Goal: Task Accomplishment & Management: Use online tool/utility

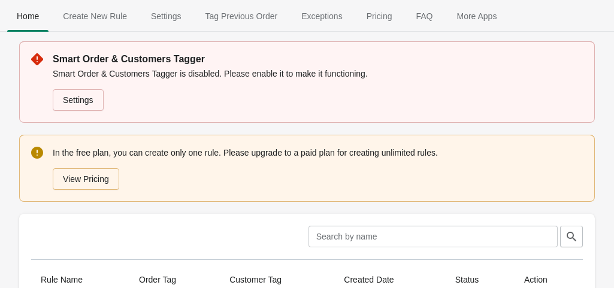
scroll to position [120, 0]
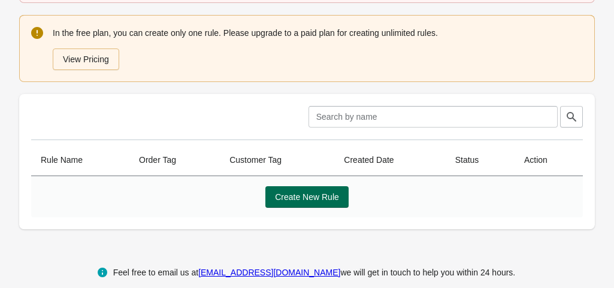
click at [324, 200] on span "Create New Rule" at bounding box center [307, 197] width 64 height 10
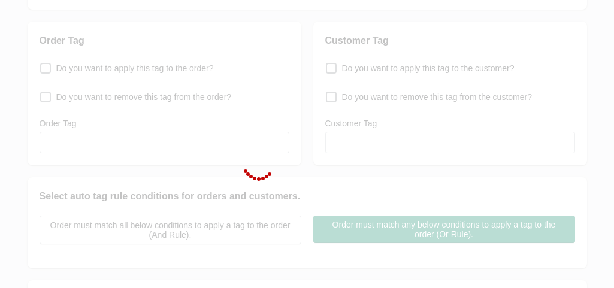
scroll to position [338, 0]
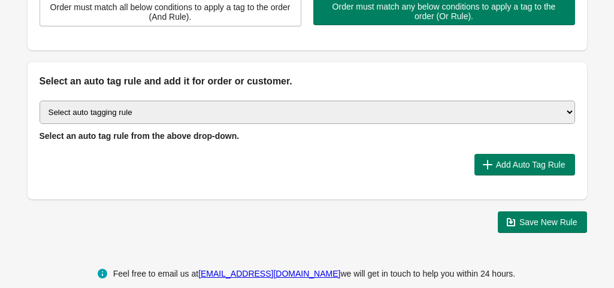
click at [162, 110] on select "Select auto tagging rule Tag by order amount Tag based on the order count (Volu…" at bounding box center [308, 112] width 536 height 23
select select "3"
click at [40, 101] on select "Select auto tagging rule Tag by order amount Tag based on the order count (Volu…" at bounding box center [308, 112] width 536 height 23
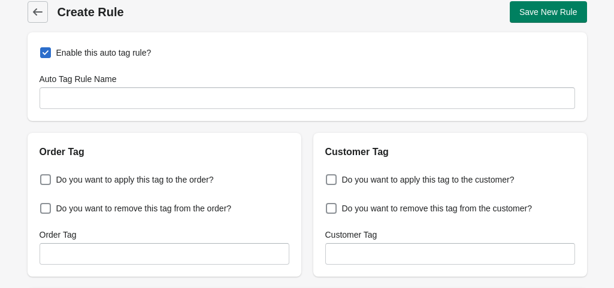
scroll to position [0, 0]
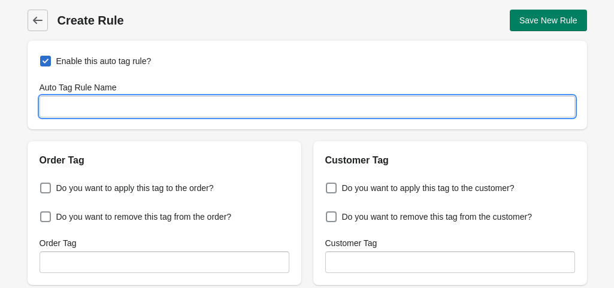
click at [77, 105] on input "Auto Tag Rule Name" at bounding box center [308, 107] width 536 height 22
type input "Engage360"
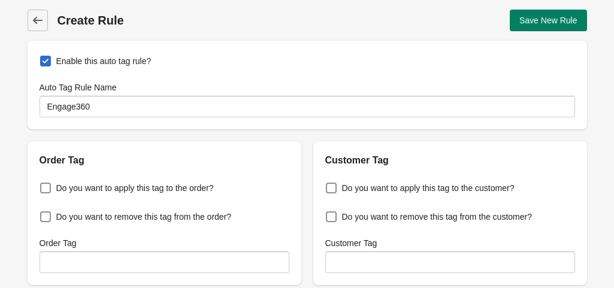
click at [254, 162] on h2 "Order Tag" at bounding box center [165, 160] width 250 height 14
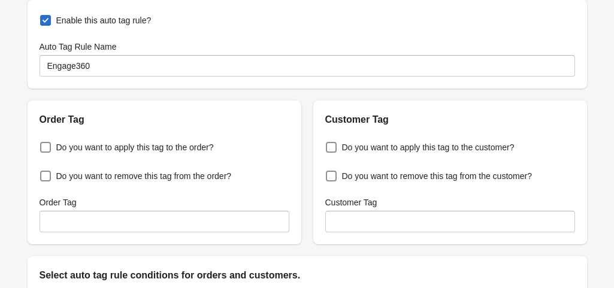
scroll to position [60, 0]
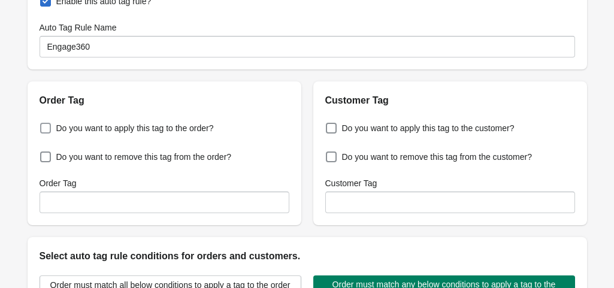
click at [47, 130] on span at bounding box center [45, 128] width 11 height 11
click at [43, 125] on input "Do you want to apply this tag to the order?" at bounding box center [43, 125] width 1 height 1
checkbox input "true"
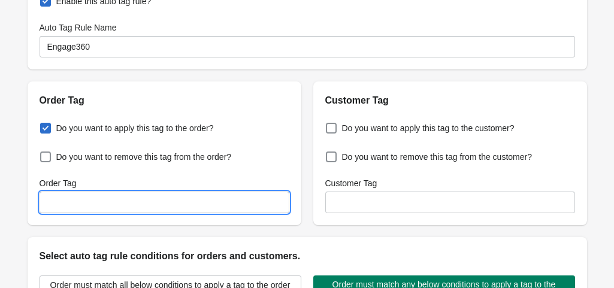
click at [80, 207] on input "Order Tag" at bounding box center [165, 203] width 250 height 22
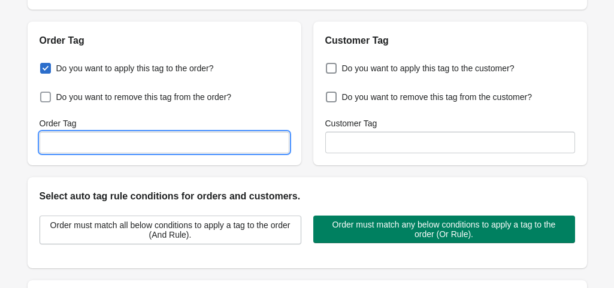
scroll to position [0, 0]
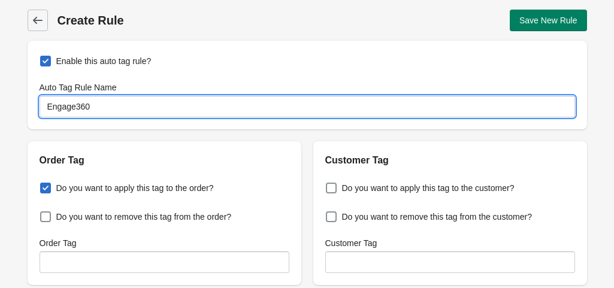
click at [105, 106] on input "Engage360" at bounding box center [308, 107] width 536 height 22
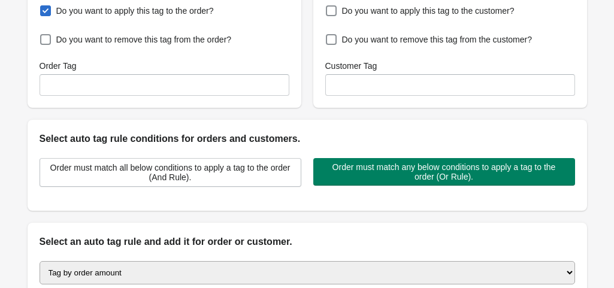
scroll to position [120, 0]
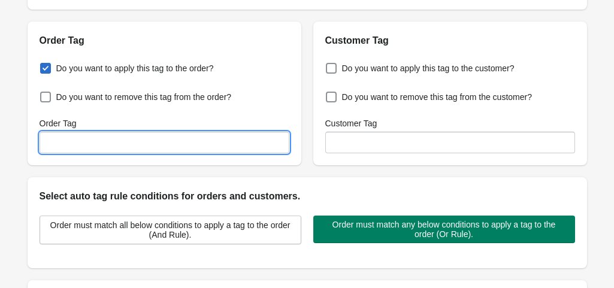
click at [86, 143] on input "Order Tag" at bounding box center [165, 143] width 250 height 22
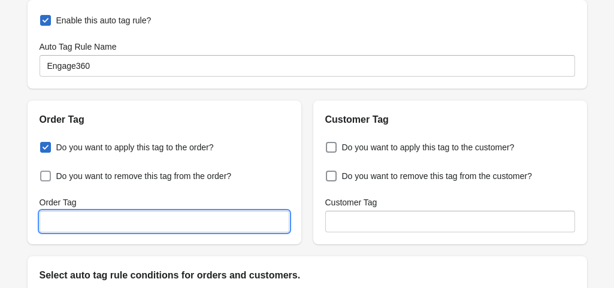
scroll to position [60, 0]
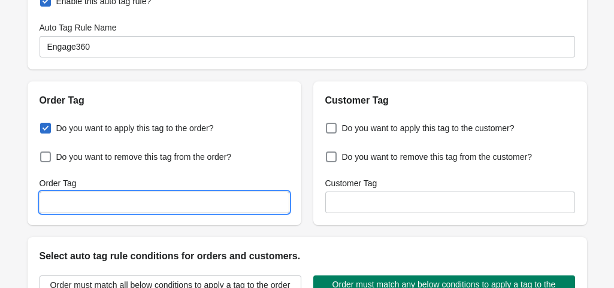
click at [98, 200] on input "Order Tag" at bounding box center [165, 203] width 250 height 22
click at [102, 204] on input "engage" at bounding box center [165, 203] width 250 height 22
type input "engage"
click at [306, 236] on div "Enable this auto tag rule? Auto Tag Rule Name Engage360 Order Tag Do you want t…" at bounding box center [308, 246] width 560 height 530
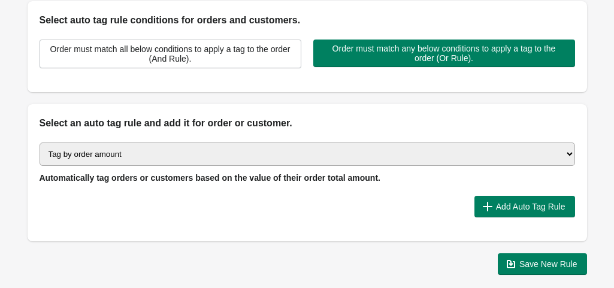
scroll to position [300, 0]
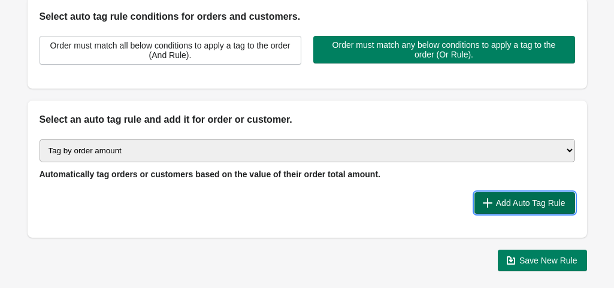
click at [532, 201] on span "Add Auto Tag Rule" at bounding box center [531, 203] width 70 height 10
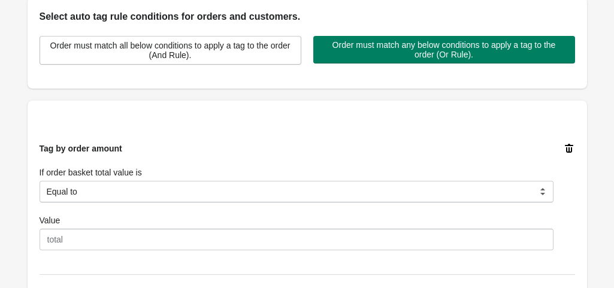
scroll to position [360, 0]
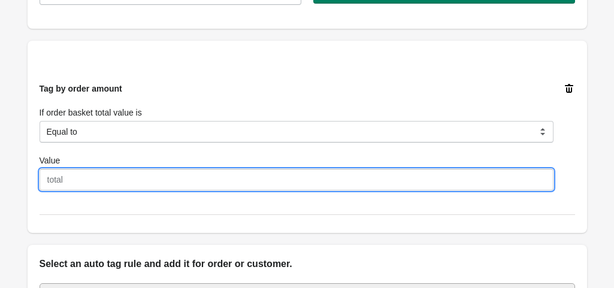
click at [57, 173] on input "Value" at bounding box center [297, 180] width 514 height 22
type input "1"
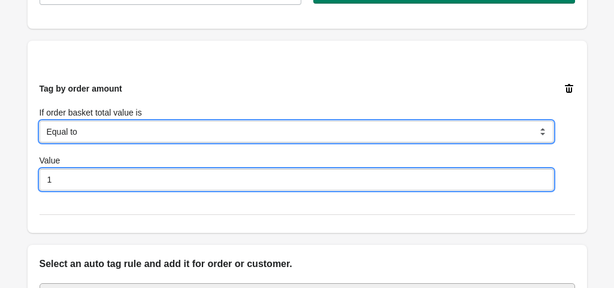
click at [415, 131] on select "Equal to Greater than Less than" at bounding box center [297, 132] width 514 height 22
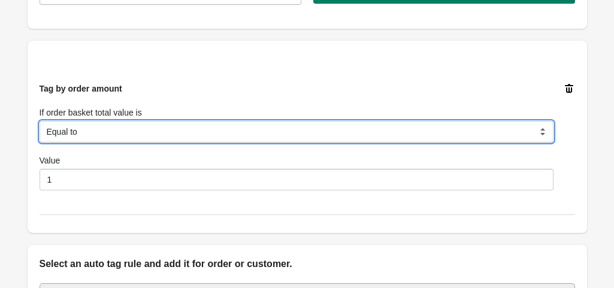
click at [40, 121] on select "Equal to Greater than Less than" at bounding box center [297, 132] width 514 height 22
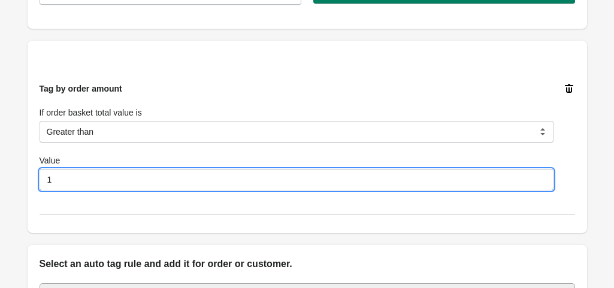
click at [59, 182] on input "1" at bounding box center [297, 180] width 514 height 22
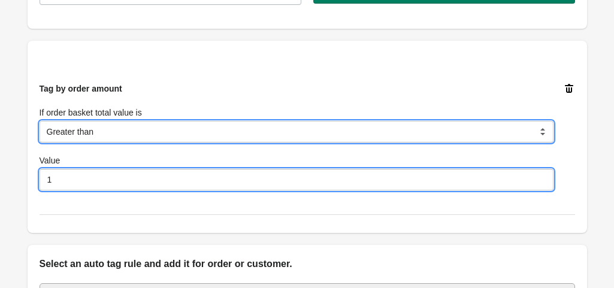
click at [113, 131] on select "Equal to Greater than Less than" at bounding box center [297, 132] width 514 height 22
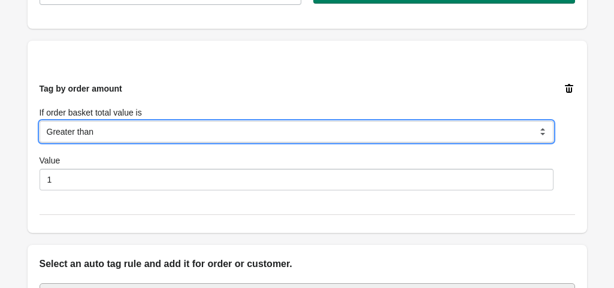
select select "1"
click at [40, 121] on select "Equal to Greater than Less than" at bounding box center [297, 132] width 514 height 22
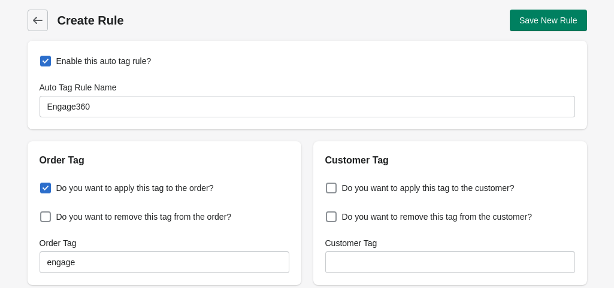
scroll to position [60, 0]
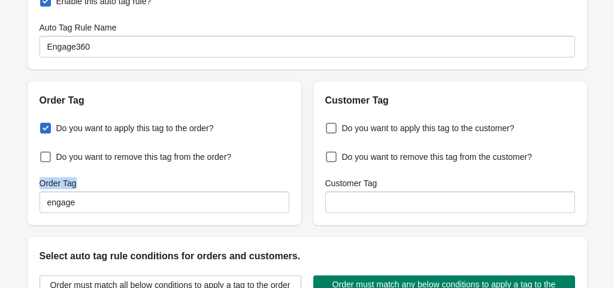
drag, startPoint x: 82, startPoint y: 185, endPoint x: 22, endPoint y: 188, distance: 60.6
click at [22, 188] on div "Order Tag Do you want to apply this tag to the order? Do you want to remove thi…" at bounding box center [302, 148] width 572 height 153
click at [113, 186] on div "Order Tag" at bounding box center [165, 183] width 250 height 12
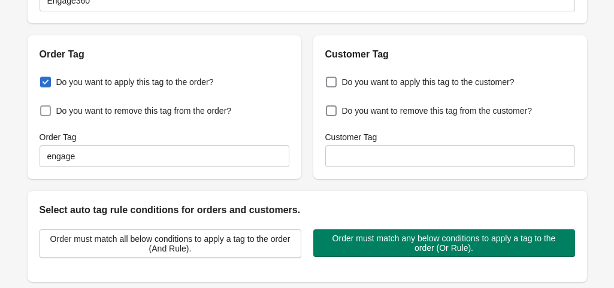
scroll to position [120, 0]
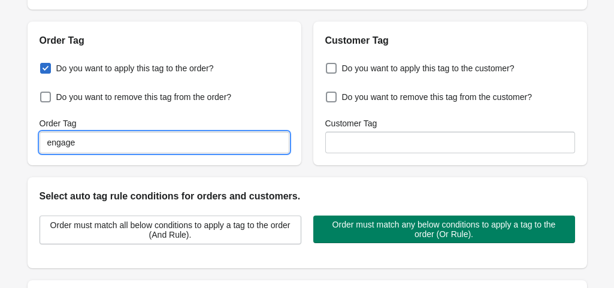
click at [93, 143] on input "engage" at bounding box center [165, 143] width 250 height 22
click at [84, 144] on input "engage" at bounding box center [165, 143] width 250 height 22
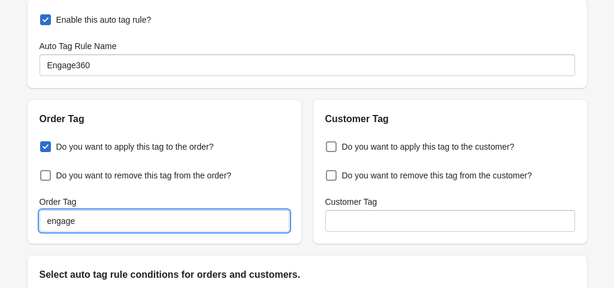
scroll to position [0, 0]
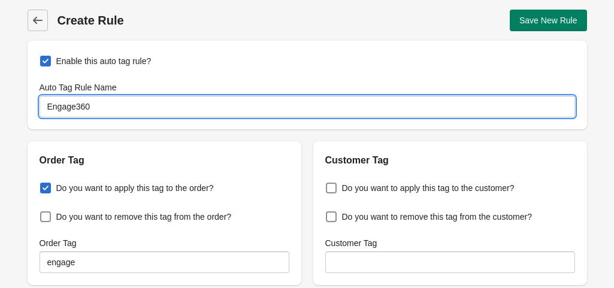
click at [123, 107] on input "Engage360" at bounding box center [308, 107] width 536 height 22
drag, startPoint x: 123, startPoint y: 107, endPoint x: 74, endPoint y: 109, distance: 48.6
click at [74, 109] on input "Engage360" at bounding box center [308, 107] width 536 height 22
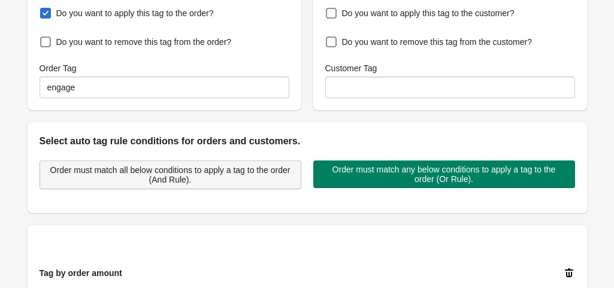
scroll to position [180, 0]
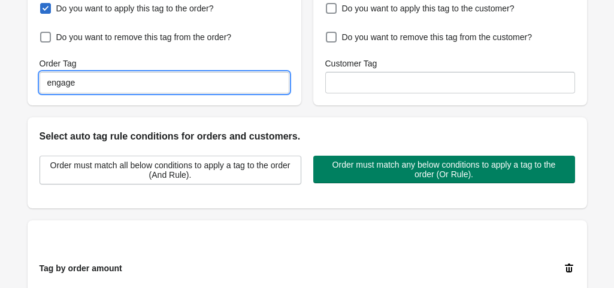
click at [82, 80] on input "engage" at bounding box center [165, 83] width 250 height 22
drag, startPoint x: 83, startPoint y: 86, endPoint x: 41, endPoint y: 80, distance: 42.3
click at [41, 80] on input "engage" at bounding box center [165, 83] width 250 height 22
paste input "Engage360"
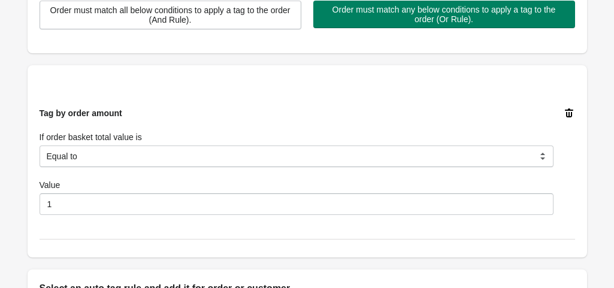
scroll to position [360, 0]
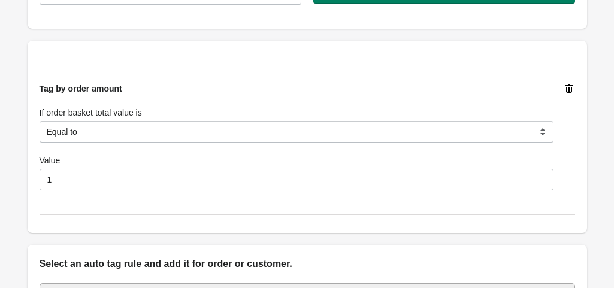
type input "Engage360"
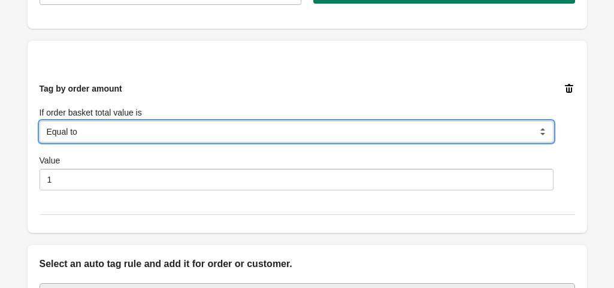
click at [102, 132] on select "Equal to Greater than Less than" at bounding box center [297, 132] width 514 height 22
select select "2"
click at [40, 121] on select "Equal to Greater than Less than" at bounding box center [297, 132] width 514 height 22
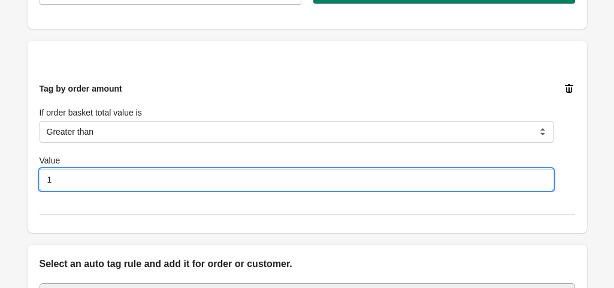
click at [67, 185] on input "1" at bounding box center [297, 180] width 514 height 22
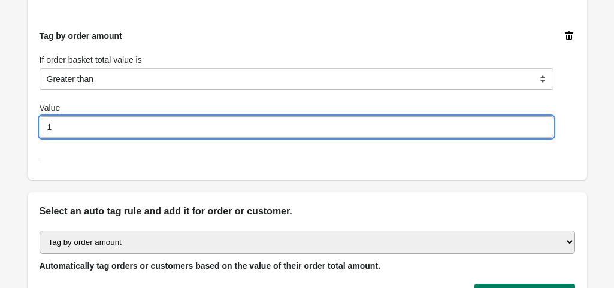
scroll to position [479, 0]
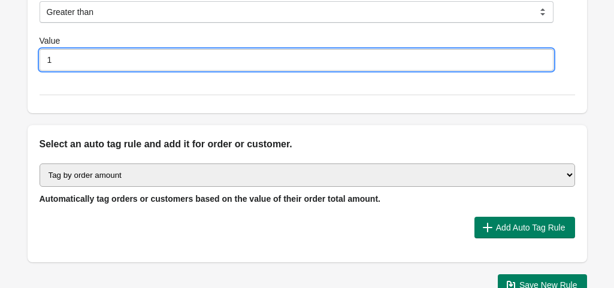
click at [216, 179] on select "Select auto tagging rule Tag by order amount Tag based on the order count (Volu…" at bounding box center [308, 175] width 536 height 23
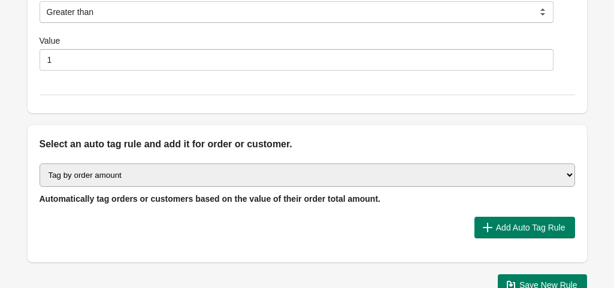
click at [216, 179] on select "Select auto tagging rule Tag by order amount Tag based on the order count (Volu…" at bounding box center [308, 175] width 536 height 23
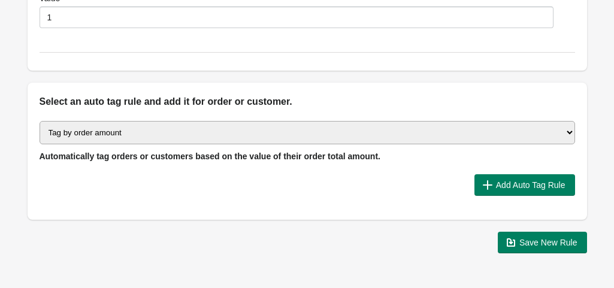
scroll to position [539, 0]
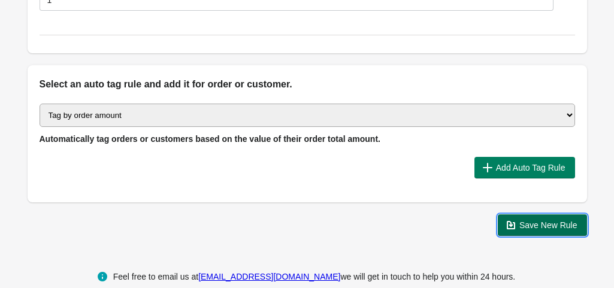
click at [547, 221] on span "Save New Rule" at bounding box center [549, 226] width 58 height 10
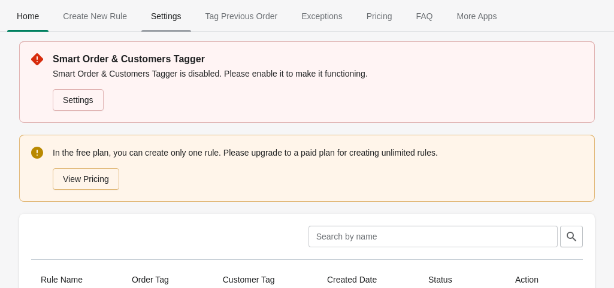
click at [166, 13] on span "Settings" at bounding box center [166, 16] width 50 height 22
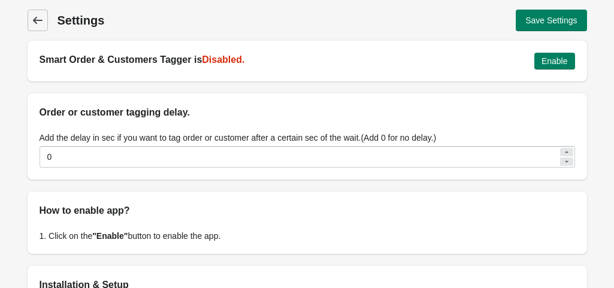
click at [35, 20] on icon at bounding box center [37, 20] width 10 height 7
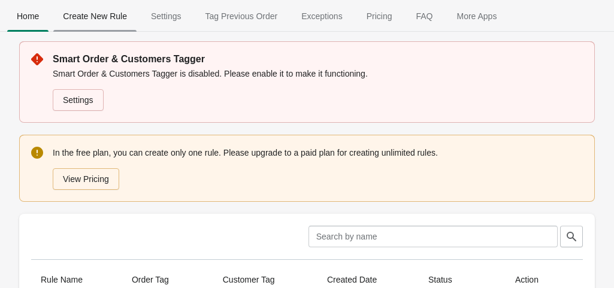
click at [111, 15] on span "Create New Rule" at bounding box center [94, 16] width 83 height 22
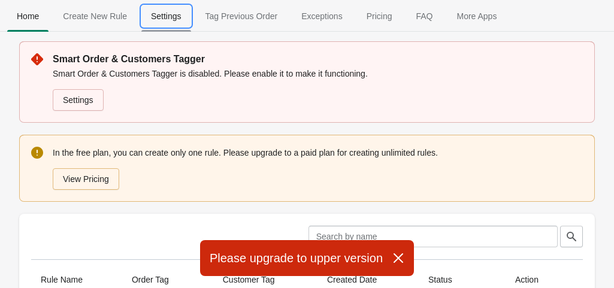
click at [164, 29] on button "Settings" at bounding box center [166, 16] width 55 height 31
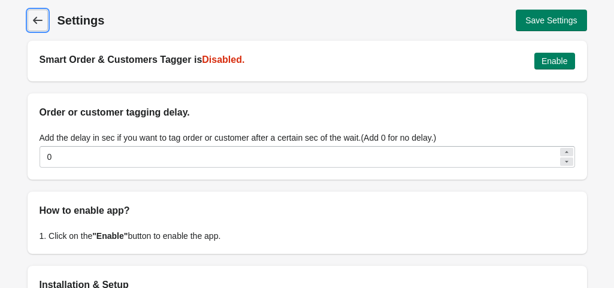
click at [43, 22] on icon at bounding box center [38, 20] width 12 height 12
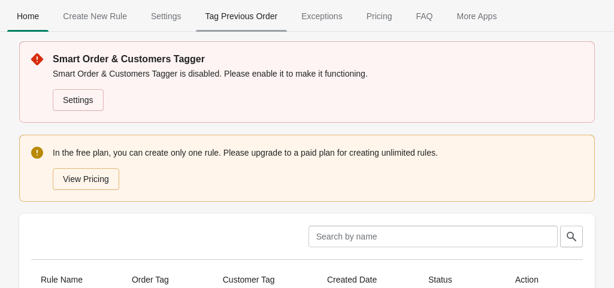
click at [245, 15] on span "Tag Previous Order" at bounding box center [242, 16] width 92 height 22
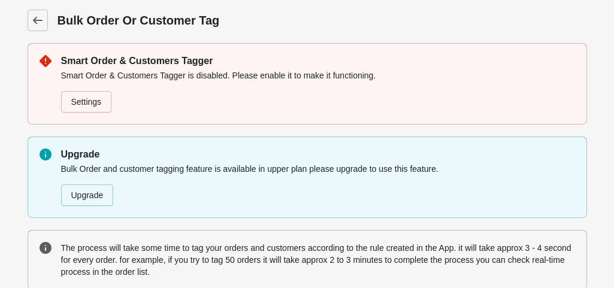
scroll to position [360, 0]
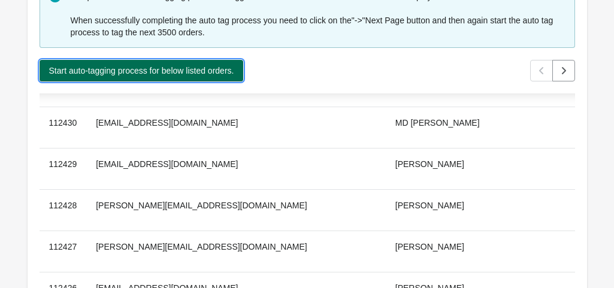
click at [129, 76] on span "Start auto-tagging process for below listed orders." at bounding box center [141, 71] width 185 height 10
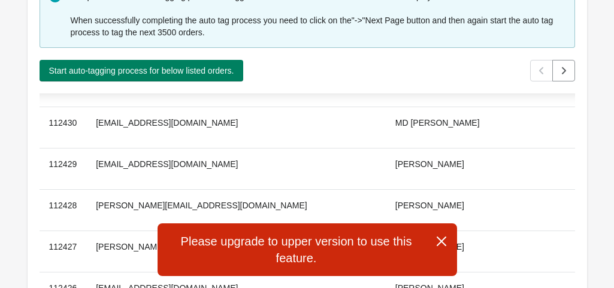
click at [445, 245] on icon "button" at bounding box center [441, 242] width 10 height 10
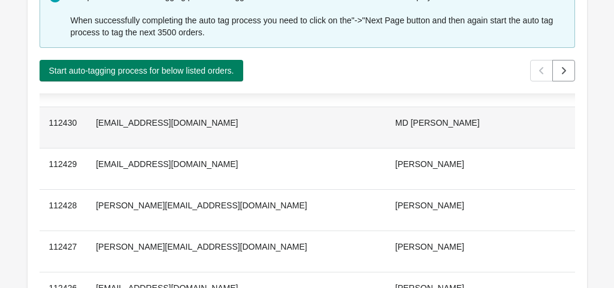
click at [251, 124] on td "[EMAIL_ADDRESS][DOMAIN_NAME]" at bounding box center [236, 127] width 300 height 41
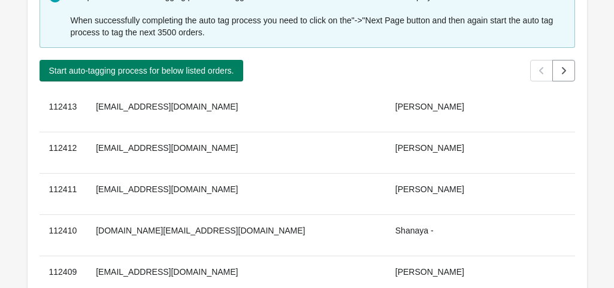
scroll to position [0, 0]
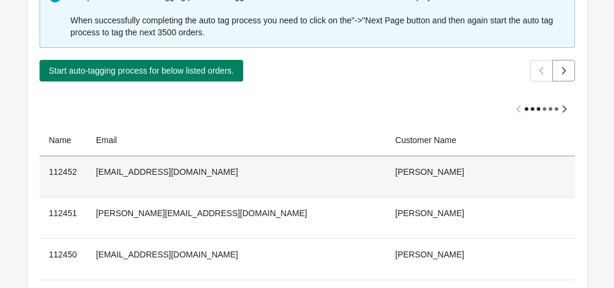
click at [83, 177] on th "112452" at bounding box center [63, 176] width 47 height 41
click at [146, 167] on td "[EMAIL_ADDRESS][DOMAIN_NAME]" at bounding box center [236, 176] width 300 height 41
click at [403, 175] on td "[PERSON_NAME]" at bounding box center [547, 176] width 322 height 41
click at [512, 173] on td "[PERSON_NAME]" at bounding box center [547, 176] width 322 height 41
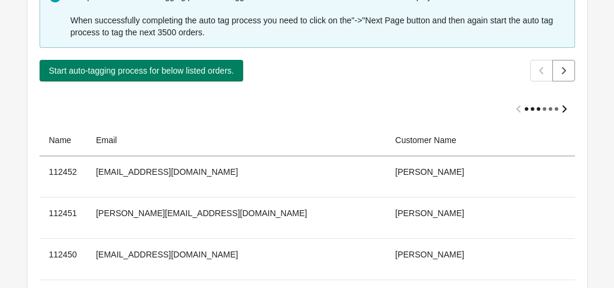
click at [559, 110] on icon "Scroll table right one column" at bounding box center [565, 109] width 12 height 12
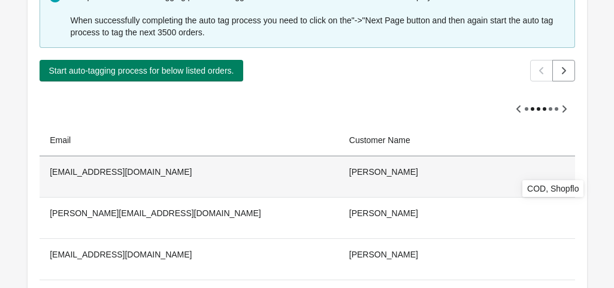
click at [385, 179] on td "[PERSON_NAME]" at bounding box center [501, 176] width 322 height 41
click at [367, 164] on td "[PERSON_NAME]" at bounding box center [501, 176] width 322 height 41
click at [72, 175] on td "[EMAIL_ADDRESS][DOMAIN_NAME]" at bounding box center [190, 176] width 300 height 41
click at [173, 176] on td "[EMAIL_ADDRESS][DOMAIN_NAME]" at bounding box center [190, 176] width 300 height 41
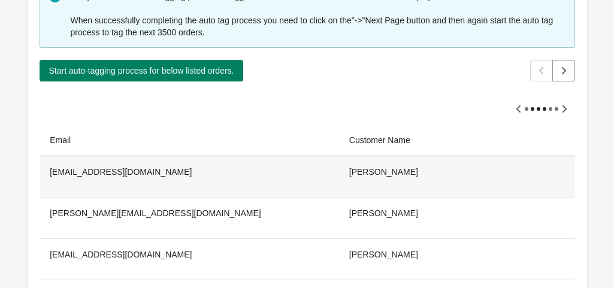
click at [170, 176] on td "[EMAIL_ADDRESS][DOMAIN_NAME]" at bounding box center [190, 176] width 300 height 41
click at [168, 176] on td "[EMAIL_ADDRESS][DOMAIN_NAME]" at bounding box center [190, 176] width 300 height 41
click at [263, 189] on td "[EMAIL_ADDRESS][DOMAIN_NAME]" at bounding box center [190, 176] width 300 height 41
click at [382, 156] on td "[PERSON_NAME]" at bounding box center [501, 176] width 322 height 41
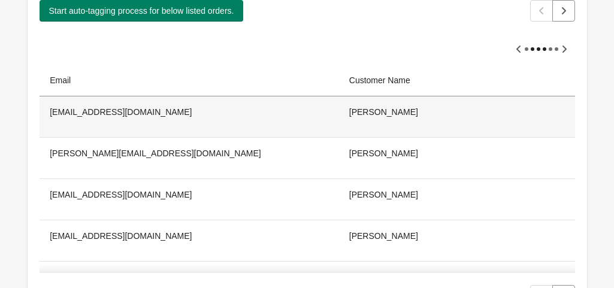
click at [382, 114] on td "[PERSON_NAME]" at bounding box center [501, 116] width 322 height 41
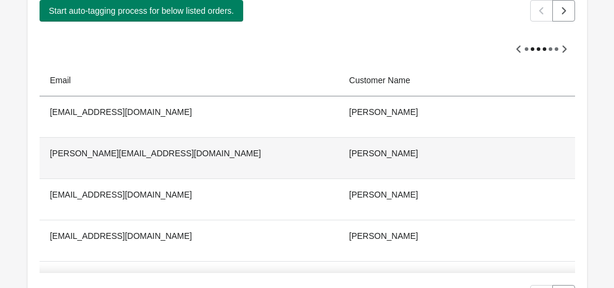
click at [382, 113] on td "[PERSON_NAME]" at bounding box center [501, 116] width 322 height 41
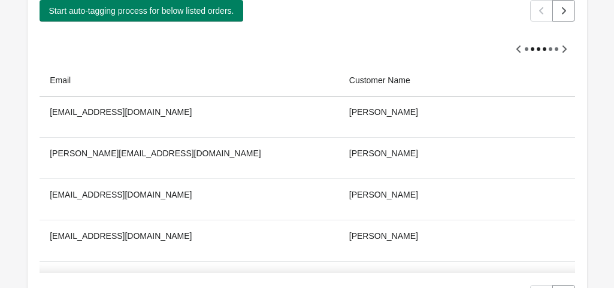
click at [603, 83] on div "Back Bulk Order Or Customer Tag Smart Order & Customers Tagger Smart Order & Cu…" at bounding box center [307, 125] width 598 height 1090
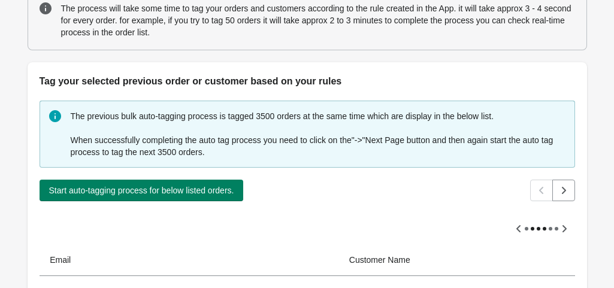
scroll to position [0, 0]
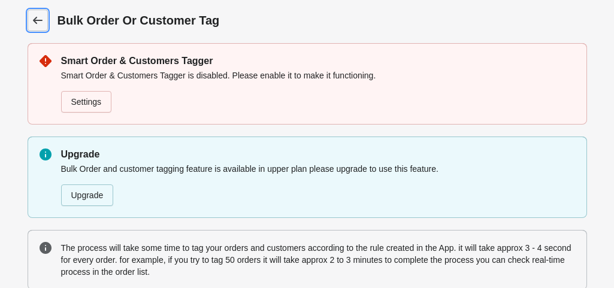
click at [35, 20] on icon at bounding box center [37, 20] width 10 height 7
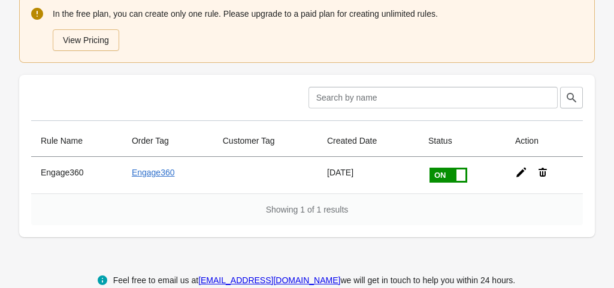
scroll to position [161, 0]
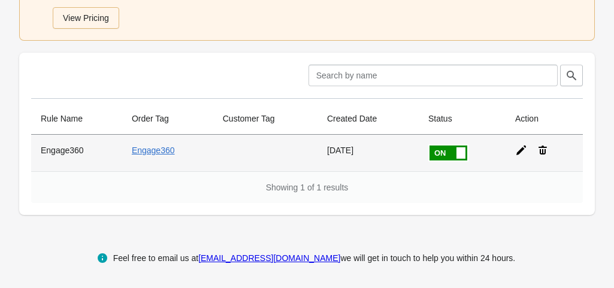
click at [458, 153] on span at bounding box center [461, 152] width 9 height 11
click at [0, 0] on input "checkbox" at bounding box center [0, 0] width 0 height 0
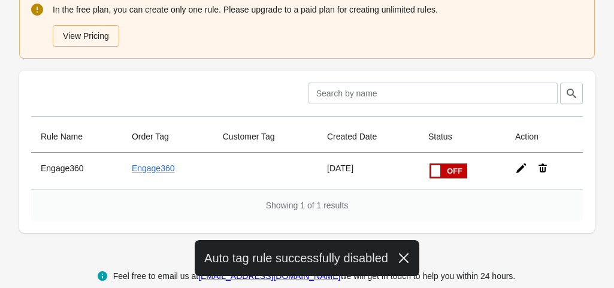
scroll to position [68, 0]
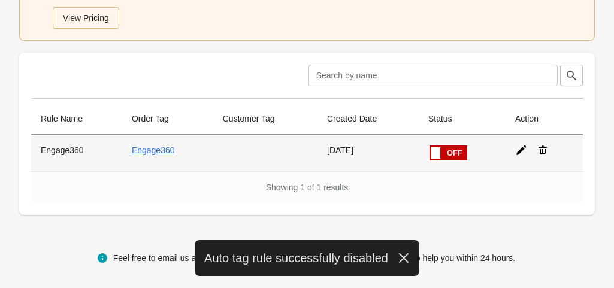
click at [440, 146] on span at bounding box center [430, 146] width 76 height 0
click at [0, 0] on input "checkbox" at bounding box center [0, 0] width 0 height 0
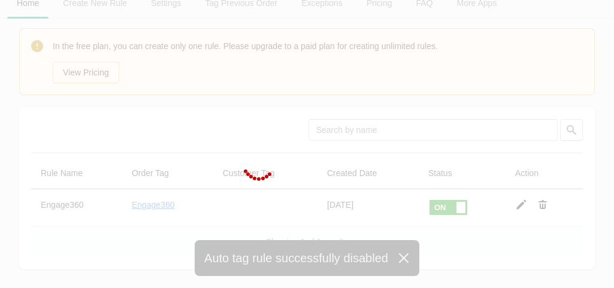
scroll to position [0, 0]
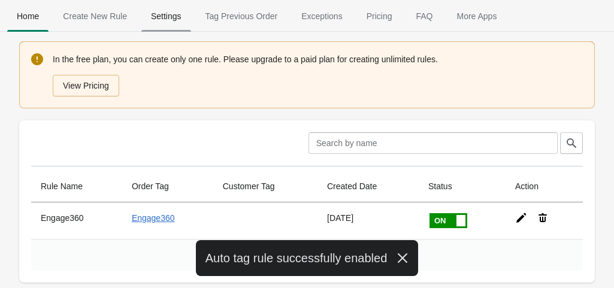
click at [156, 16] on span "Settings" at bounding box center [166, 16] width 50 height 22
